Goal: Find contact information: Find contact information

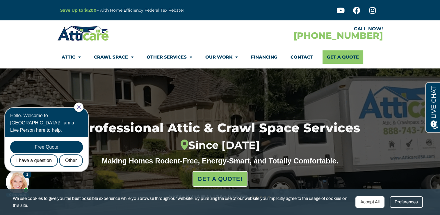
click at [304, 28] on div "CALL NOW!" at bounding box center [301, 28] width 163 height 5
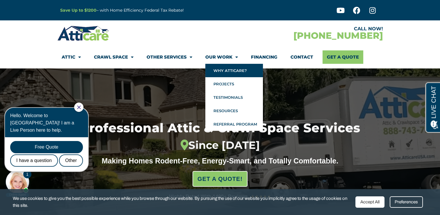
click at [233, 72] on link "Why Atticare?" at bounding box center [234, 70] width 58 height 13
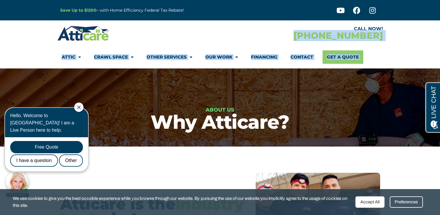
drag, startPoint x: 439, startPoint y: 26, endPoint x: 442, endPoint y: 72, distance: 46.3
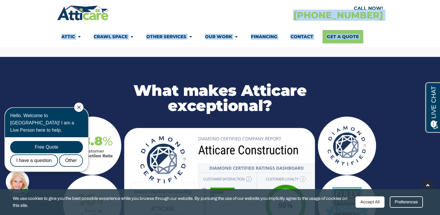
scroll to position [751, 0]
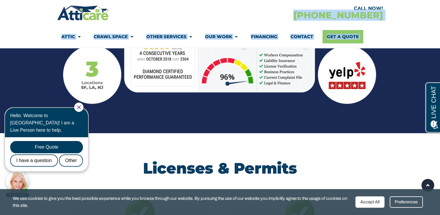
click at [303, 38] on link "Contact" at bounding box center [301, 36] width 23 height 13
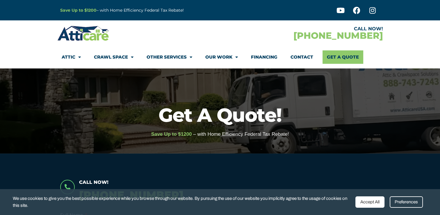
click at [301, 55] on link "Contact" at bounding box center [301, 56] width 23 height 13
